Goal: Task Accomplishment & Management: Manage account settings

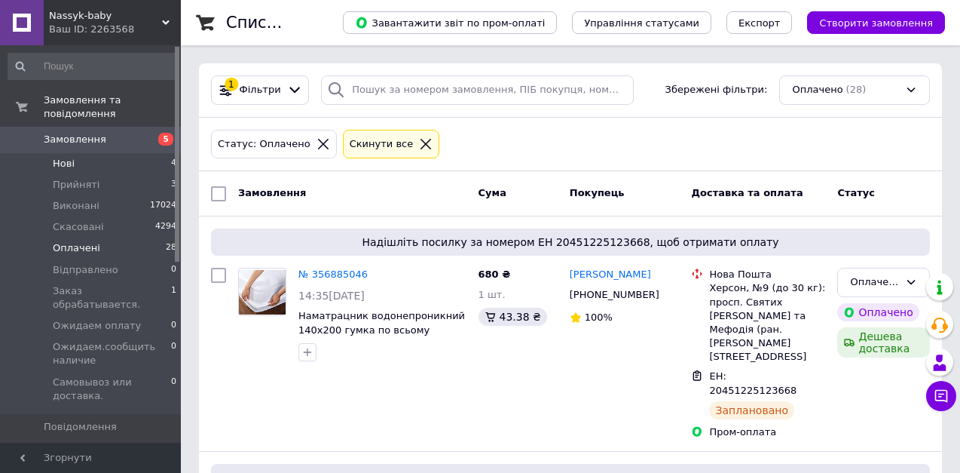
click at [70, 157] on span "Нові" at bounding box center [64, 164] width 22 height 14
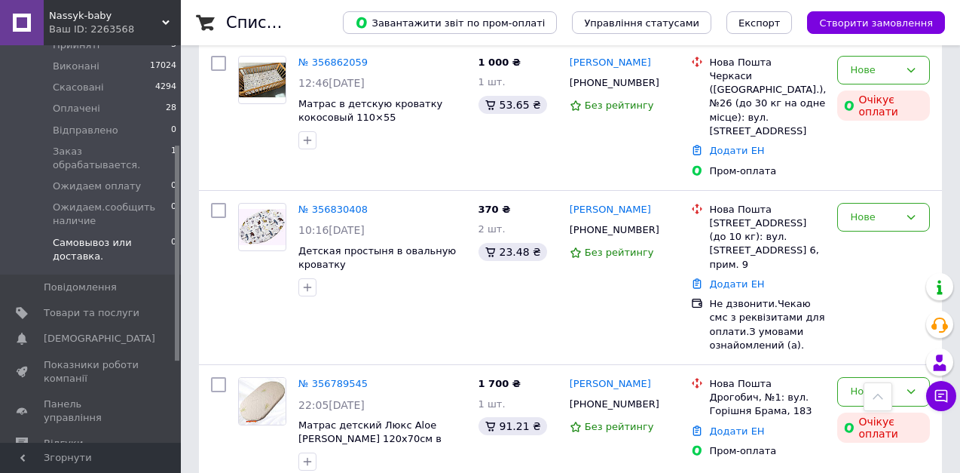
scroll to position [226, 0]
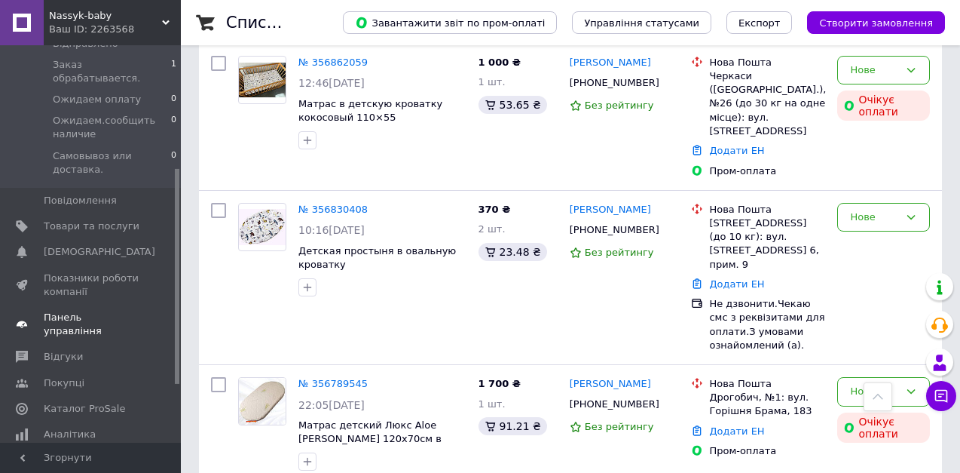
click at [99, 311] on span "Панель управління" at bounding box center [92, 324] width 96 height 27
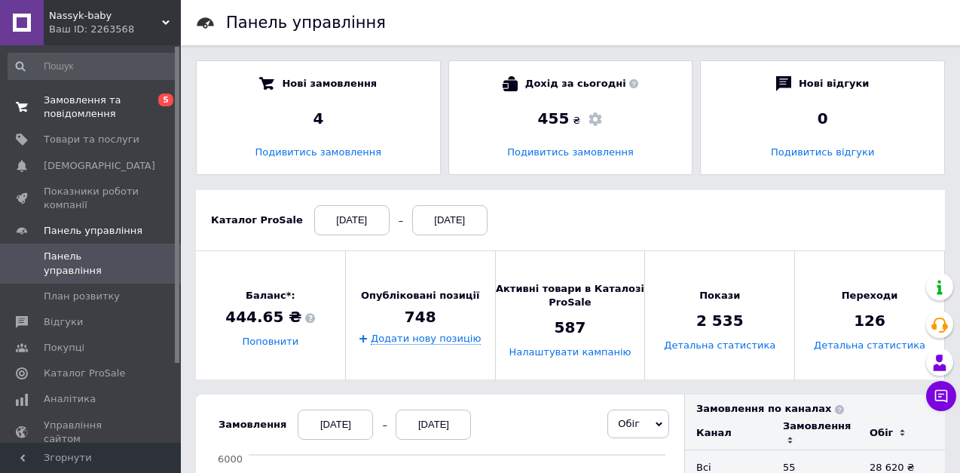
click at [82, 104] on span "Замовлення та повідомлення" at bounding box center [92, 106] width 96 height 27
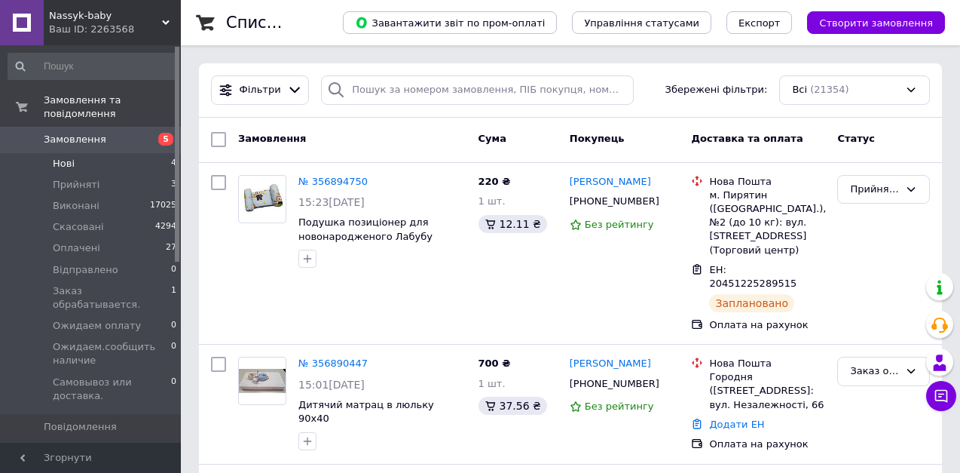
click at [66, 157] on span "Нові" at bounding box center [64, 164] width 22 height 14
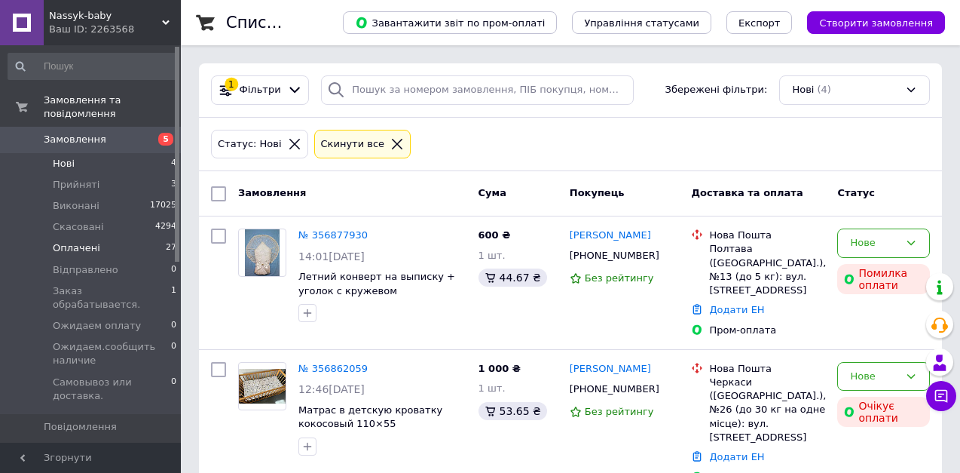
click at [81, 241] on span "Оплачені" at bounding box center [76, 248] width 47 height 14
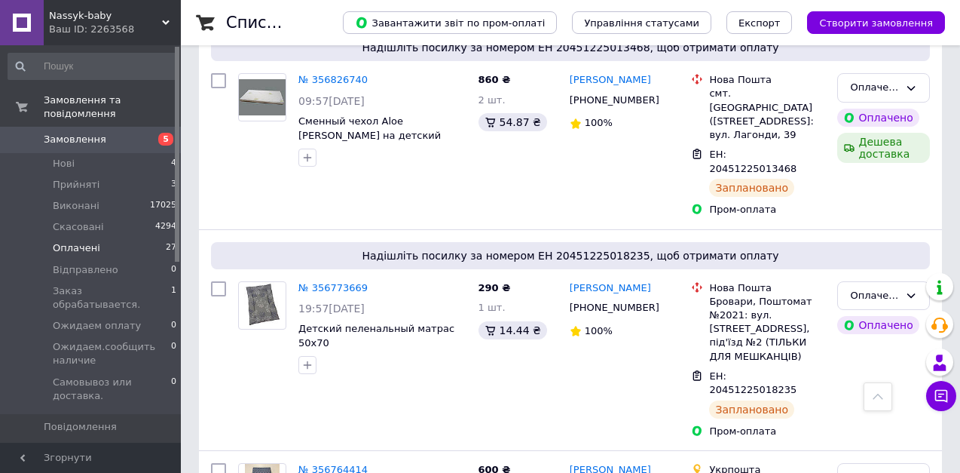
scroll to position [678, 0]
